Goal: Navigation & Orientation: Find specific page/section

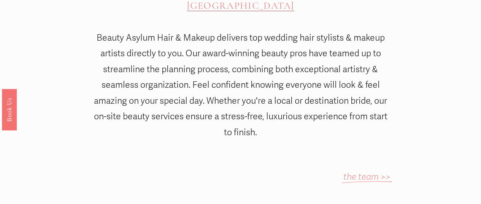
scroll to position [266, 0]
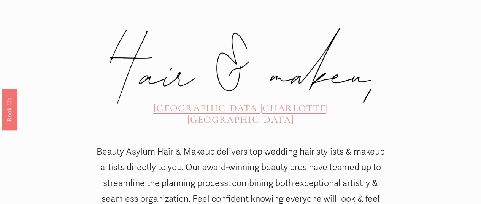
click at [262, 102] on span "CHARLOTTE" at bounding box center [293, 108] width 63 height 12
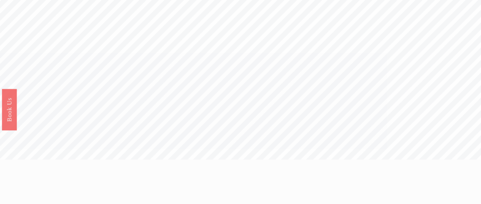
scroll to position [0, 0]
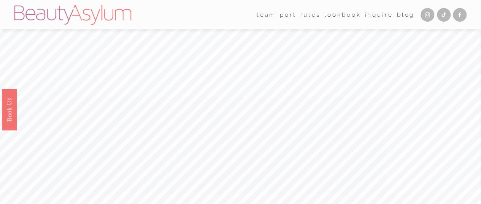
click at [346, 17] on link "Lookbook" at bounding box center [342, 15] width 36 height 12
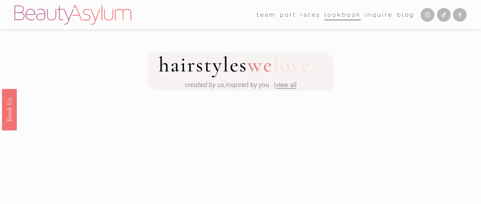
click at [288, 95] on div at bounding box center [240, 175] width 338 height 192
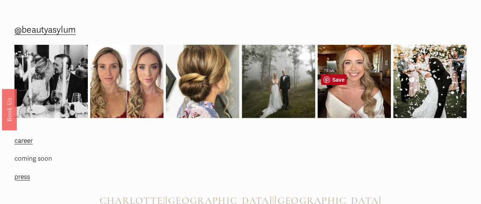
scroll to position [1110, 0]
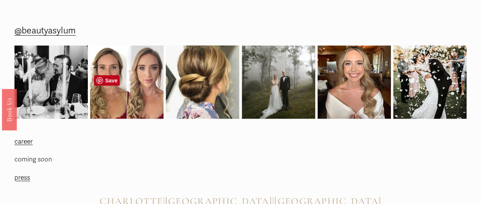
click at [120, 105] on img at bounding box center [126, 82] width 73 height 73
